Goal: Book appointment/travel/reservation

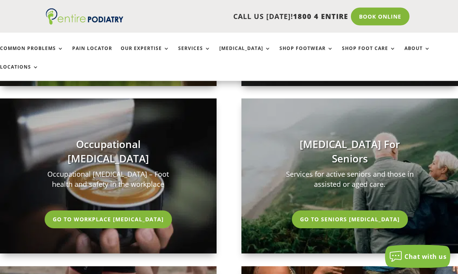
scroll to position [1574, 0]
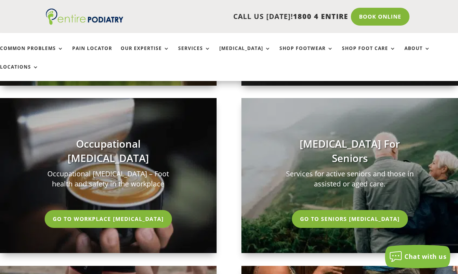
click at [364, 210] on link "Go To Seniors [MEDICAL_DATA]" at bounding box center [350, 219] width 116 height 18
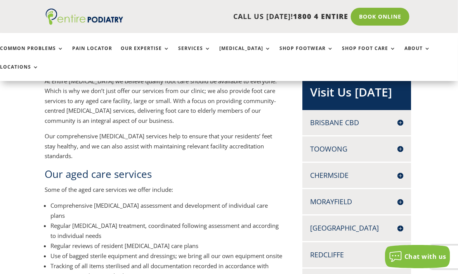
scroll to position [160, 1]
click at [406, 110] on div "Brisbane CBD LEVEL [STREET_ADDRESS] Phone: [PHONE_NUMBER] Fax: [PHONE_NUMBER] B…" at bounding box center [356, 122] width 109 height 25
click at [398, 118] on h4 "Brisbane CBD" at bounding box center [356, 123] width 93 height 10
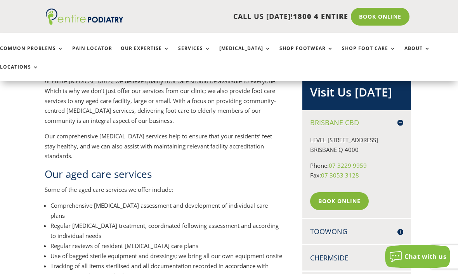
click at [267, 167] on h2 "Our aged care services" at bounding box center [164, 176] width 238 height 18
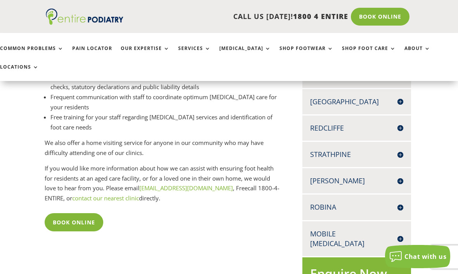
scroll to position [371, 1]
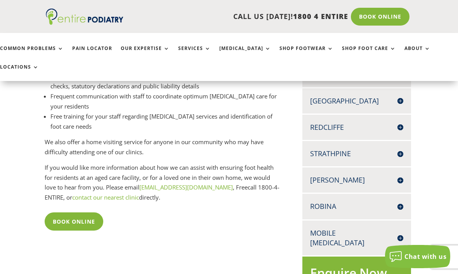
click at [327, 194] on div "Robina [GEOGRAPHIC_DATA][STREET_ADDRESS] 07 5503 6399 07 5575 8906 Book Online" at bounding box center [356, 206] width 109 height 25
click at [401, 202] on h4 "Robina" at bounding box center [356, 207] width 93 height 10
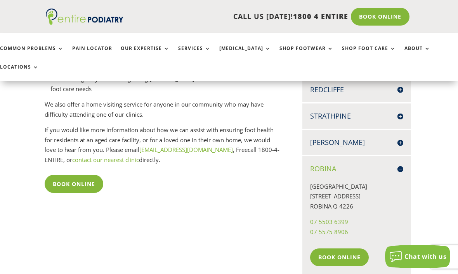
click at [346, 249] on link "Book Online" at bounding box center [339, 258] width 59 height 18
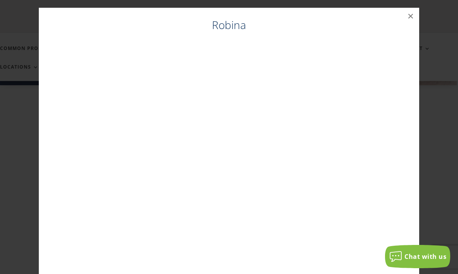
scroll to position [132, 1]
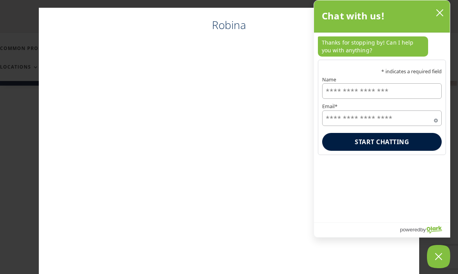
click at [441, 12] on icon "close chatbox" at bounding box center [440, 13] width 6 height 6
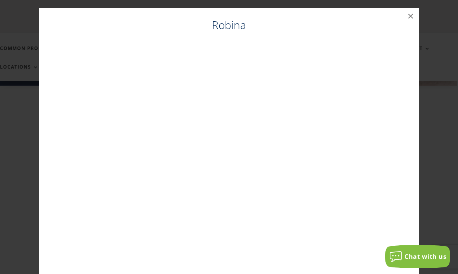
click at [411, 15] on button "×" at bounding box center [410, 16] width 17 height 17
